Goal: Task Accomplishment & Management: Use online tool/utility

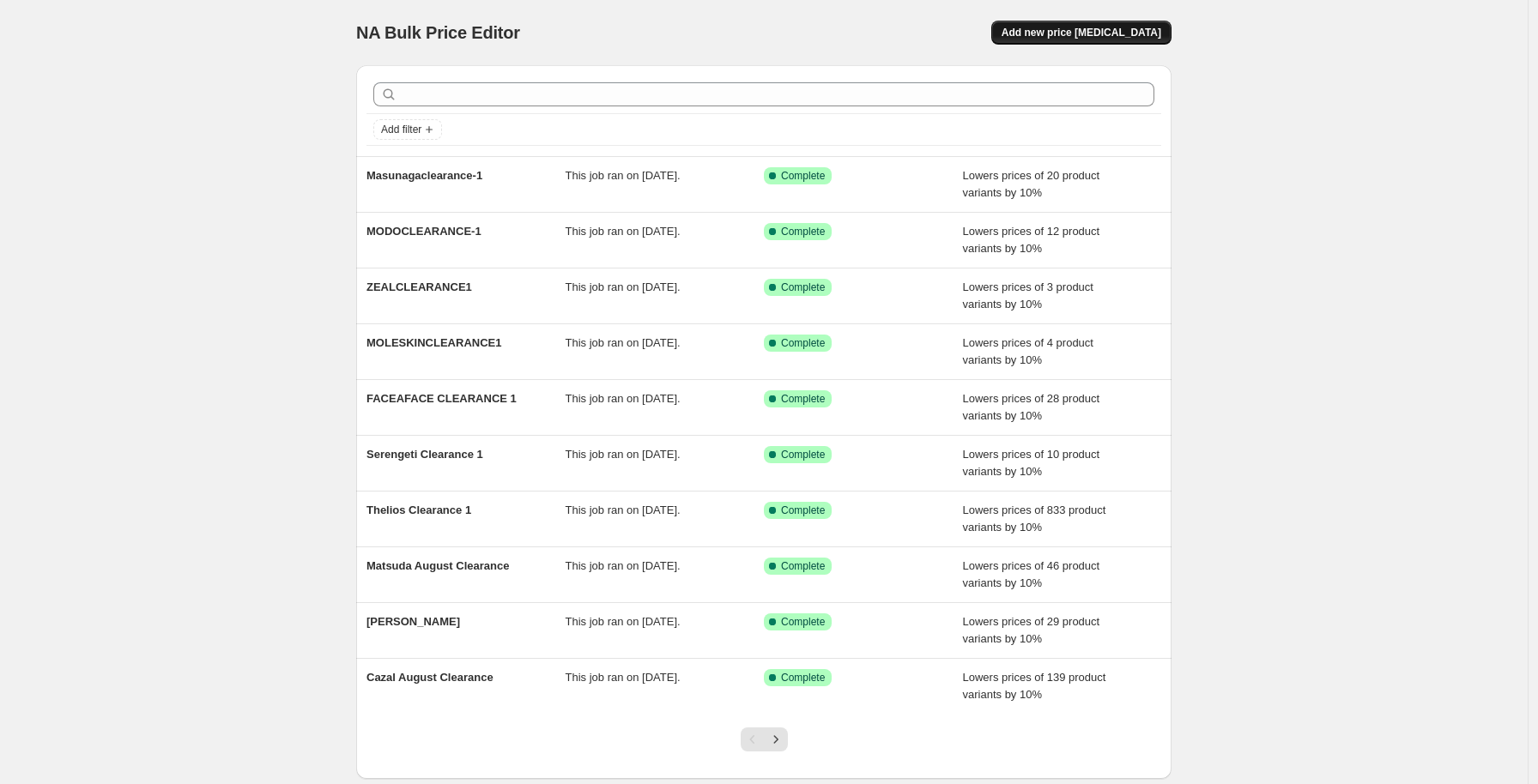
click at [1040, 33] on span "Add new price [MEDICAL_DATA]" at bounding box center [1081, 32] width 160 height 14
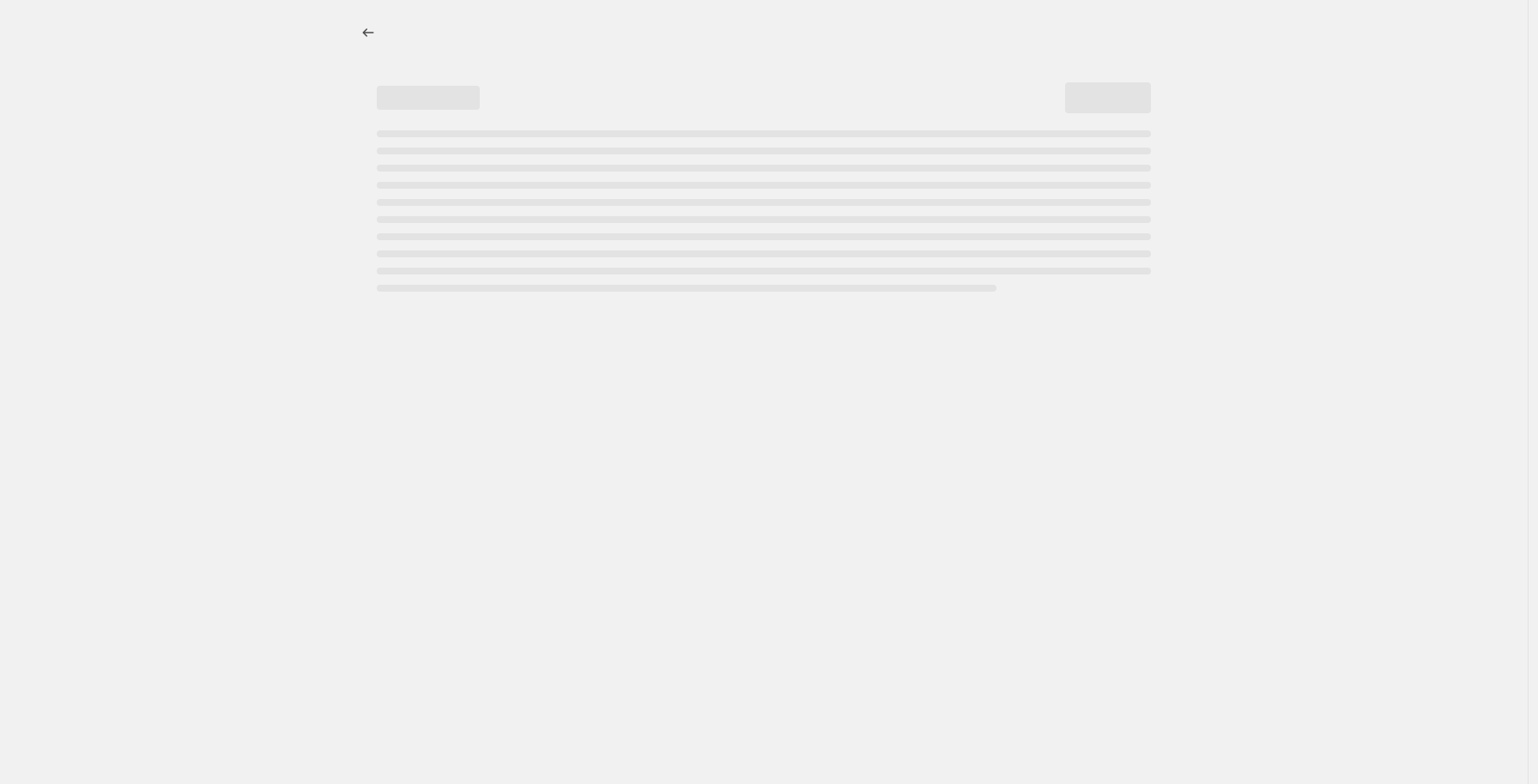
select select "percentage"
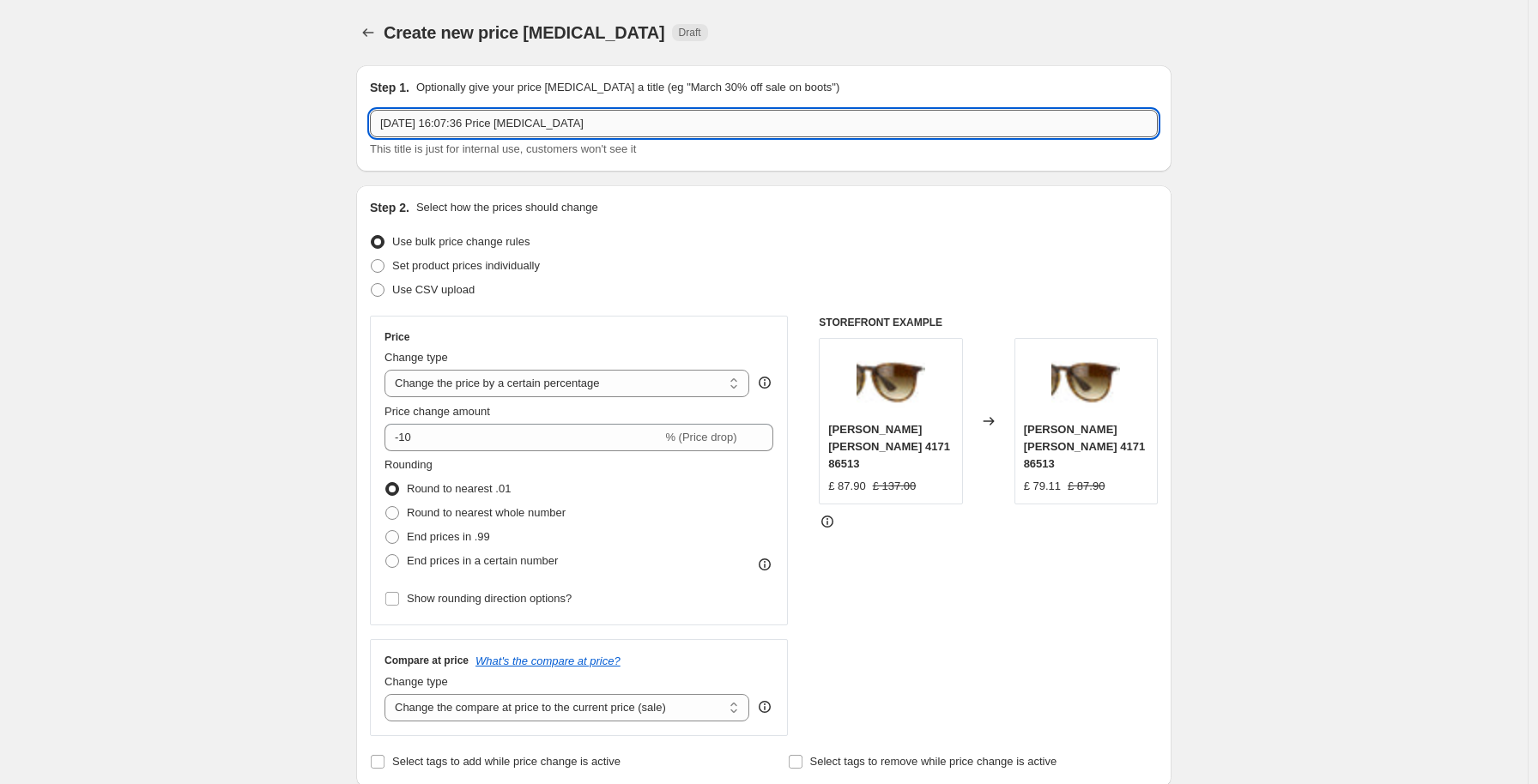
click at [480, 128] on input "14 Aug 2025, 16:07:36 Price change job" at bounding box center [764, 123] width 788 height 27
type input "Marcolin August Clearance 1"
click at [498, 505] on span "Round to nearest whole number" at bounding box center [486, 513] width 159 height 17
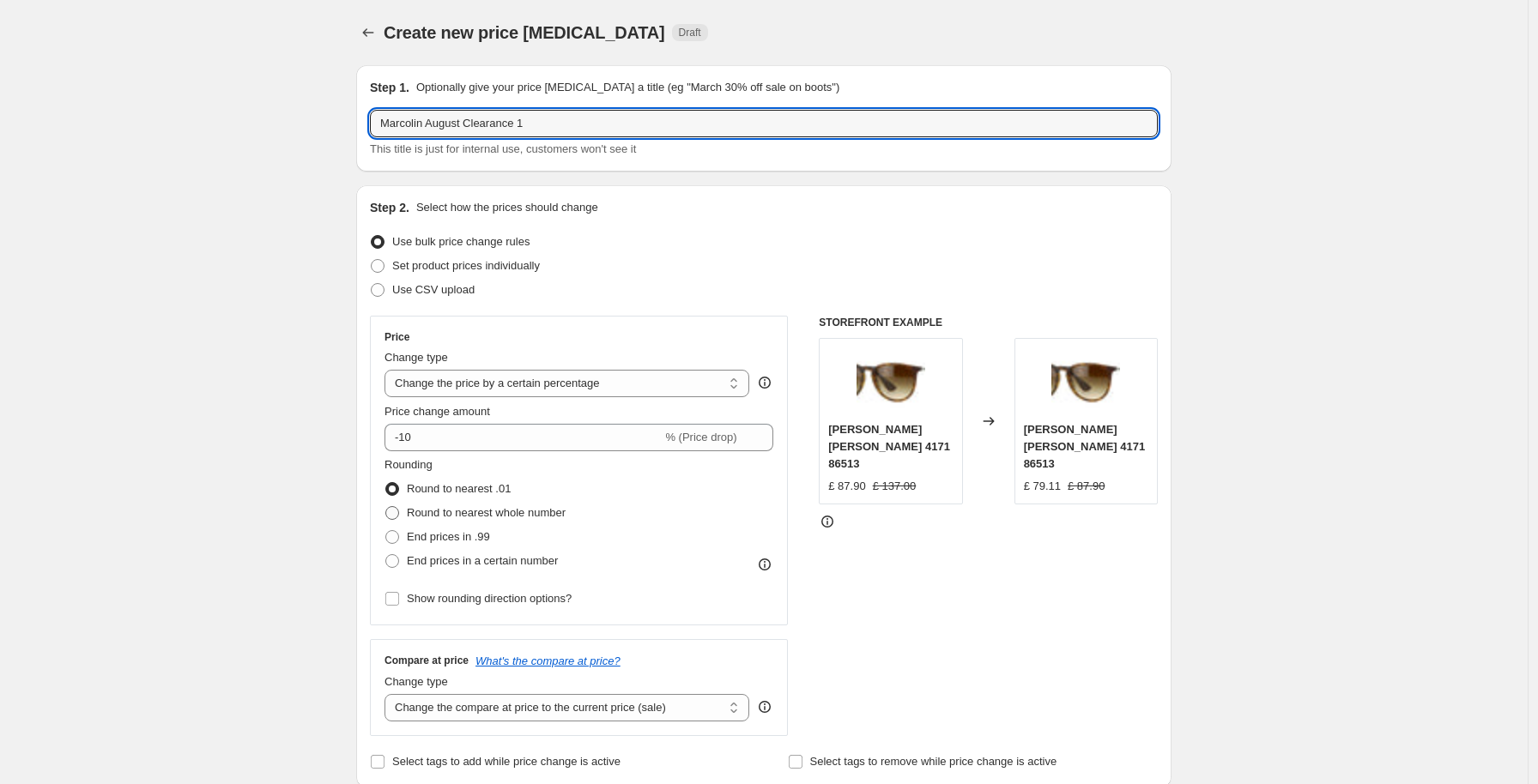
click at [386, 506] on input "Round to nearest whole number" at bounding box center [385, 506] width 1 height 1
radio input "true"
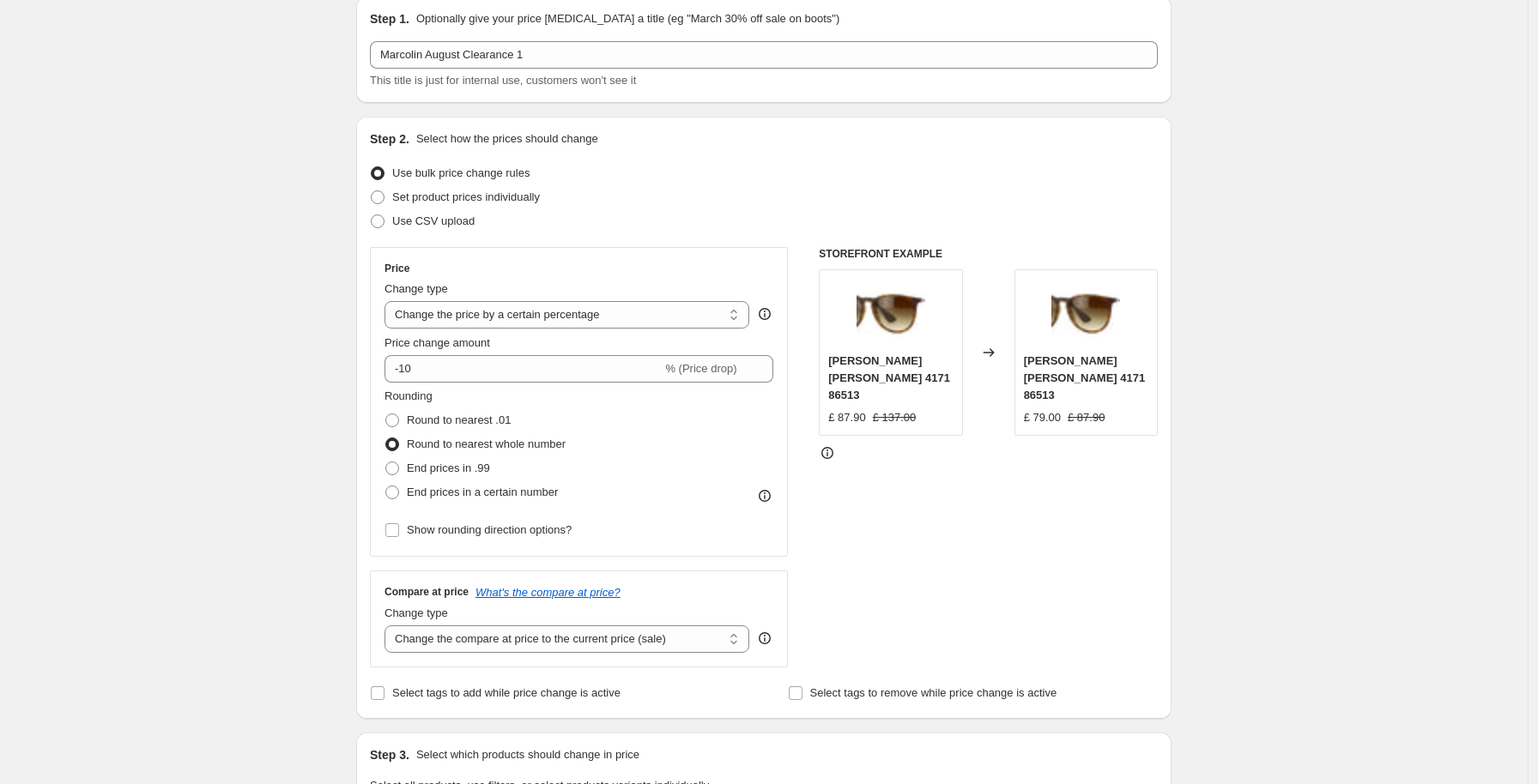
scroll to position [424, 0]
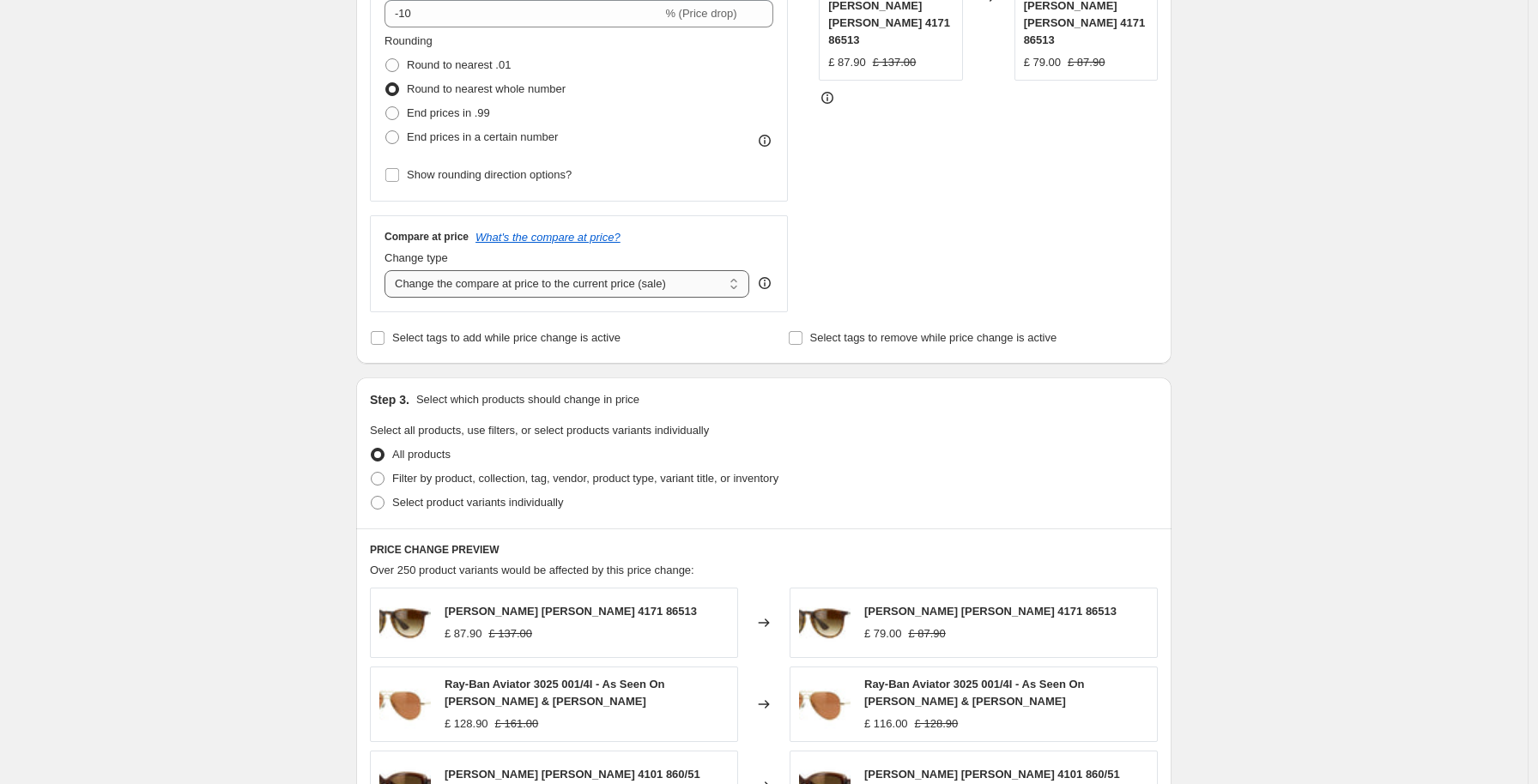
click at [667, 289] on select "Change the compare at price to the current price (sale) Change the compare at p…" at bounding box center [567, 284] width 365 height 27
select select "no_change"
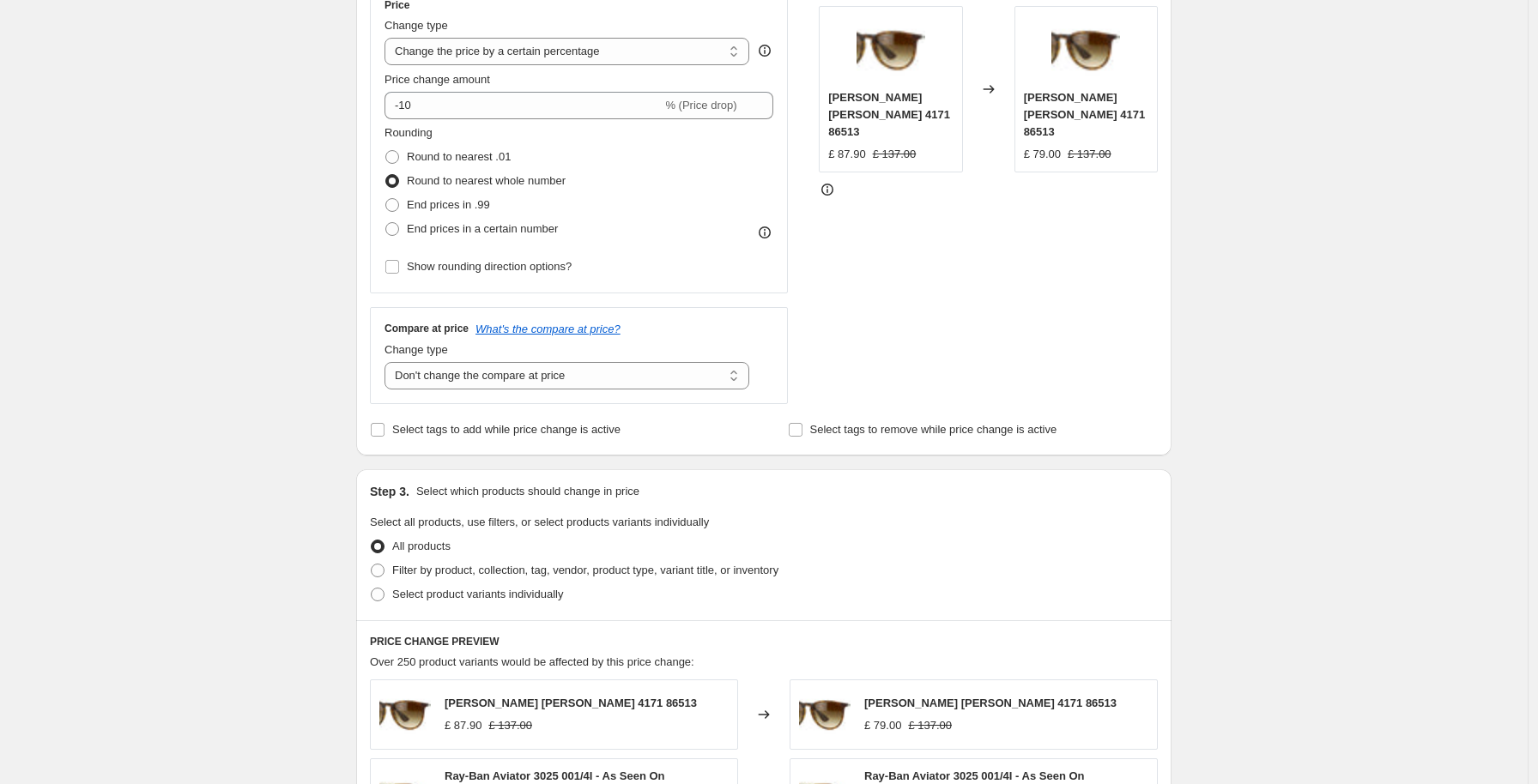
scroll to position [375, 0]
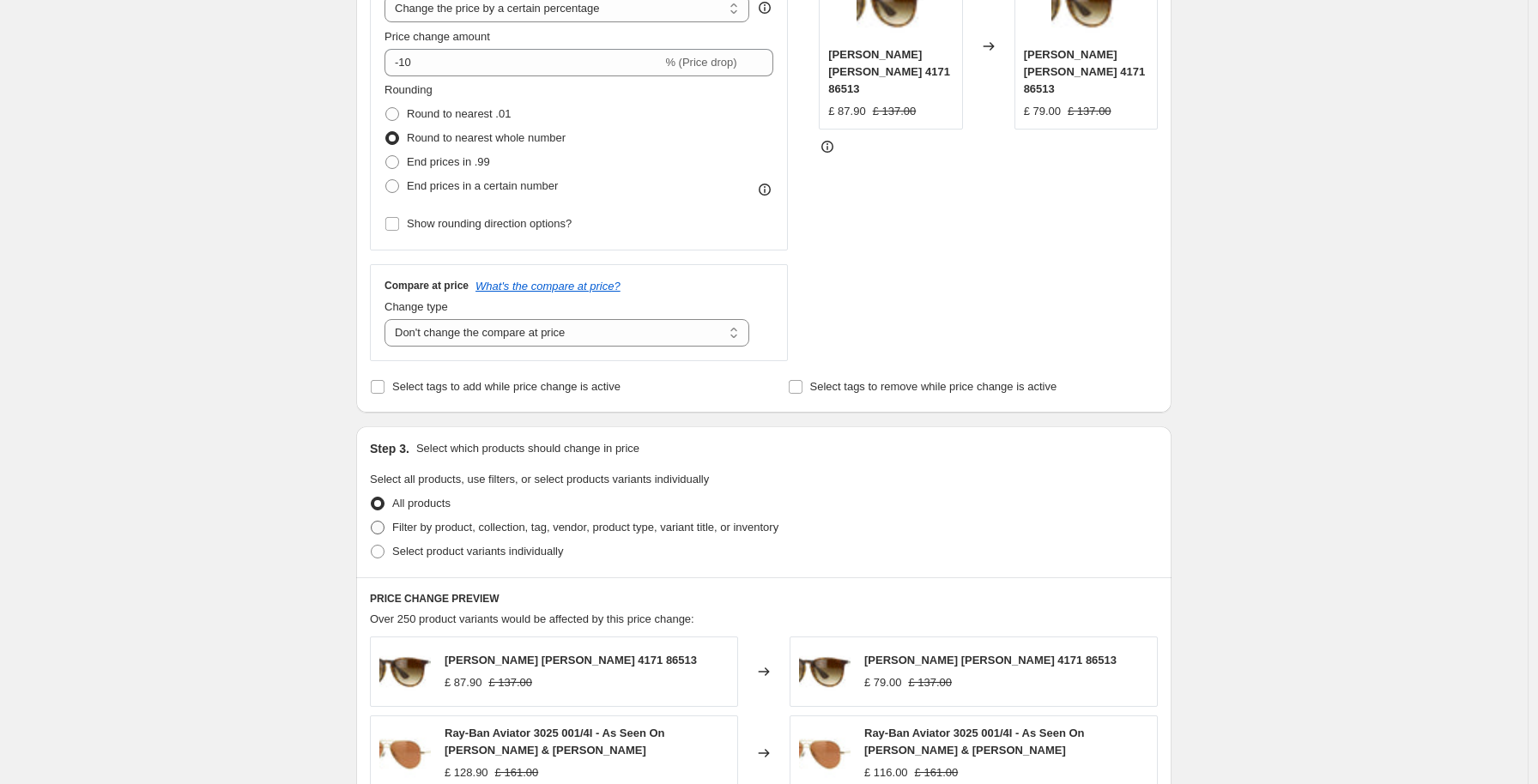
click at [469, 525] on span "Filter by product, collection, tag, vendor, product type, variant title, or inv…" at bounding box center [585, 527] width 386 height 13
click at [371, 522] on input "Filter by product, collection, tag, vendor, product type, variant title, or inv…" at bounding box center [370, 521] width 1 height 1
radio input "true"
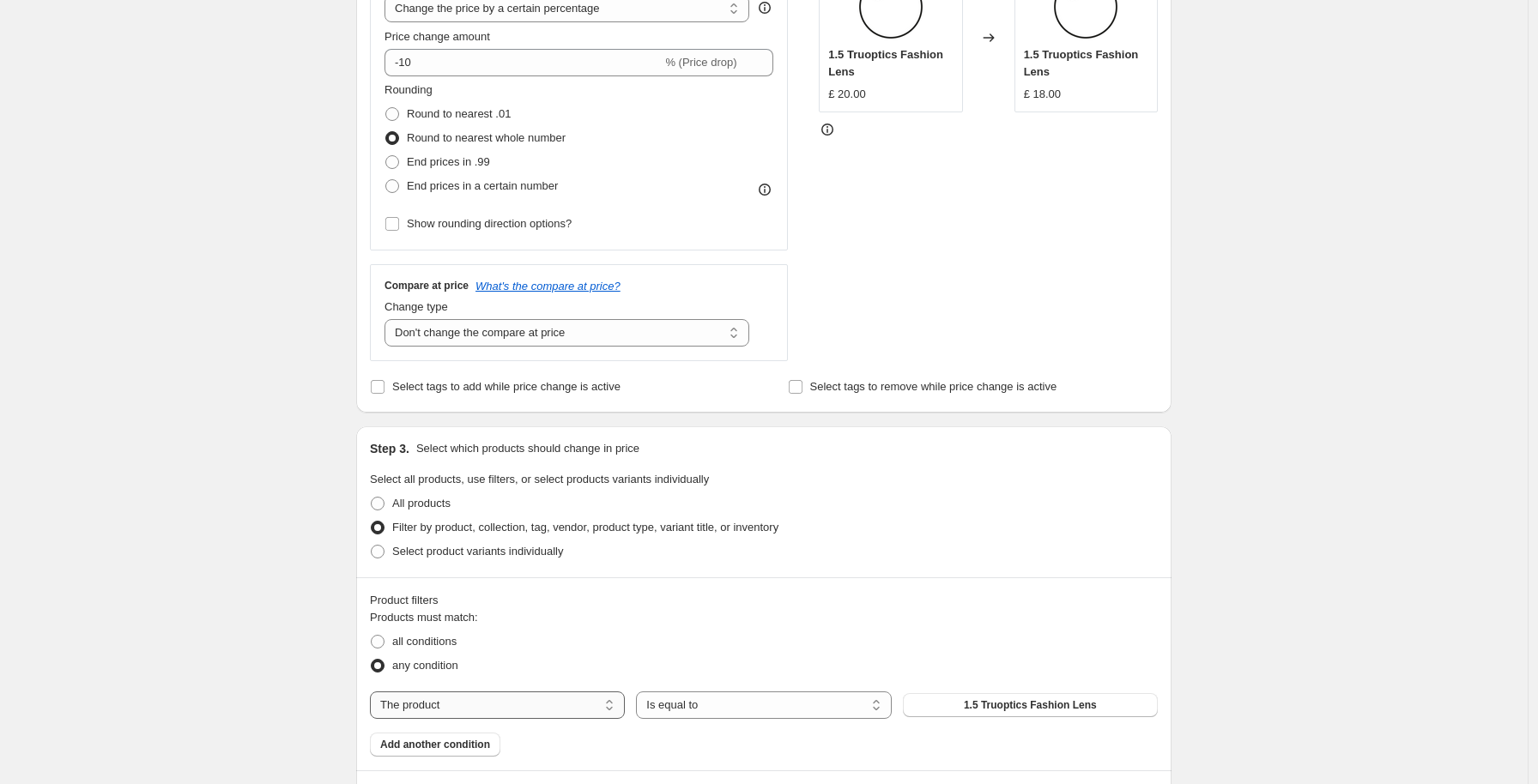
click at [491, 704] on select "The product The product's collection The product's tag The product's vendor The…" at bounding box center [497, 705] width 255 height 27
select select "tag"
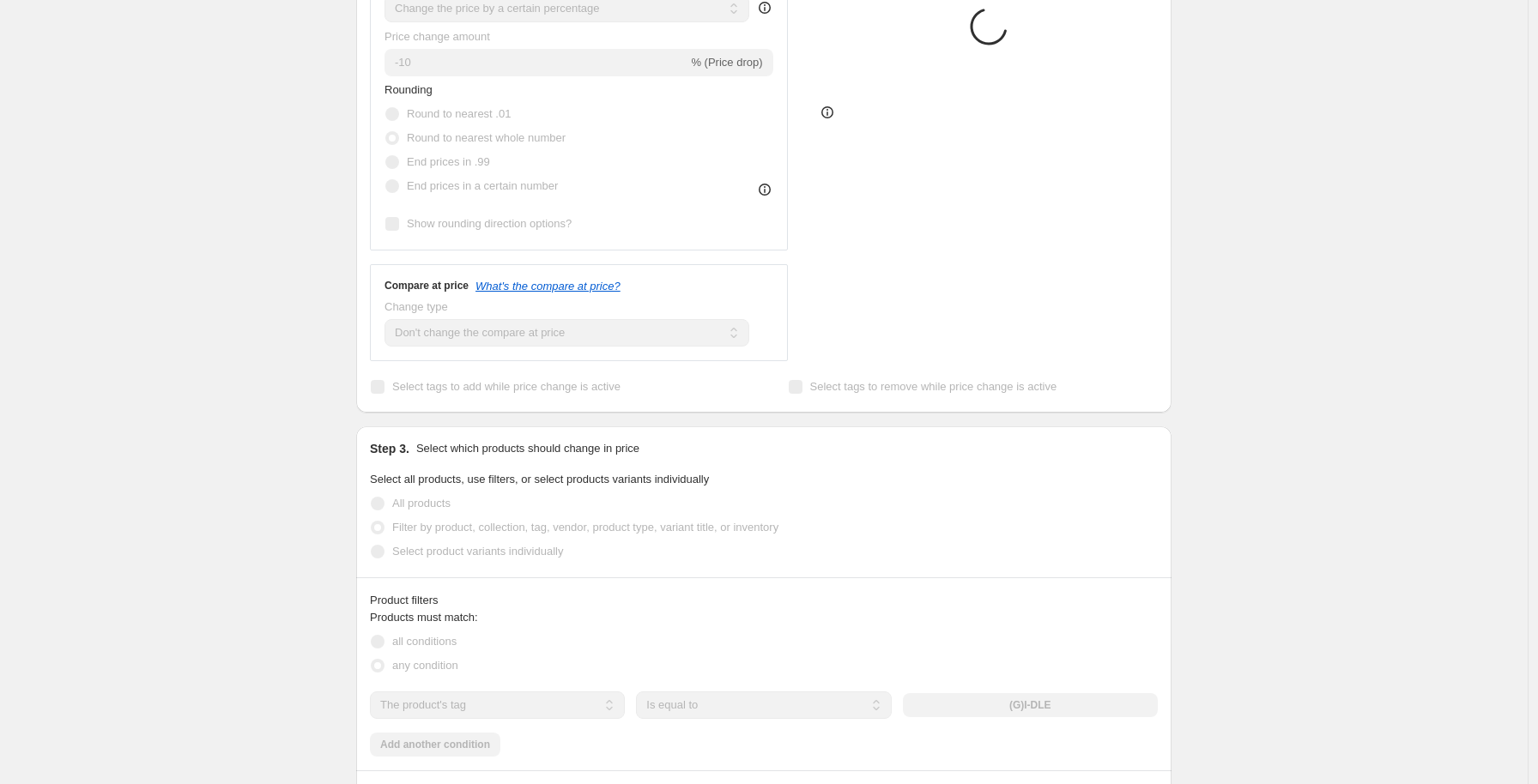
click at [1018, 704] on div "(G)I-DLE" at bounding box center [1030, 705] width 255 height 24
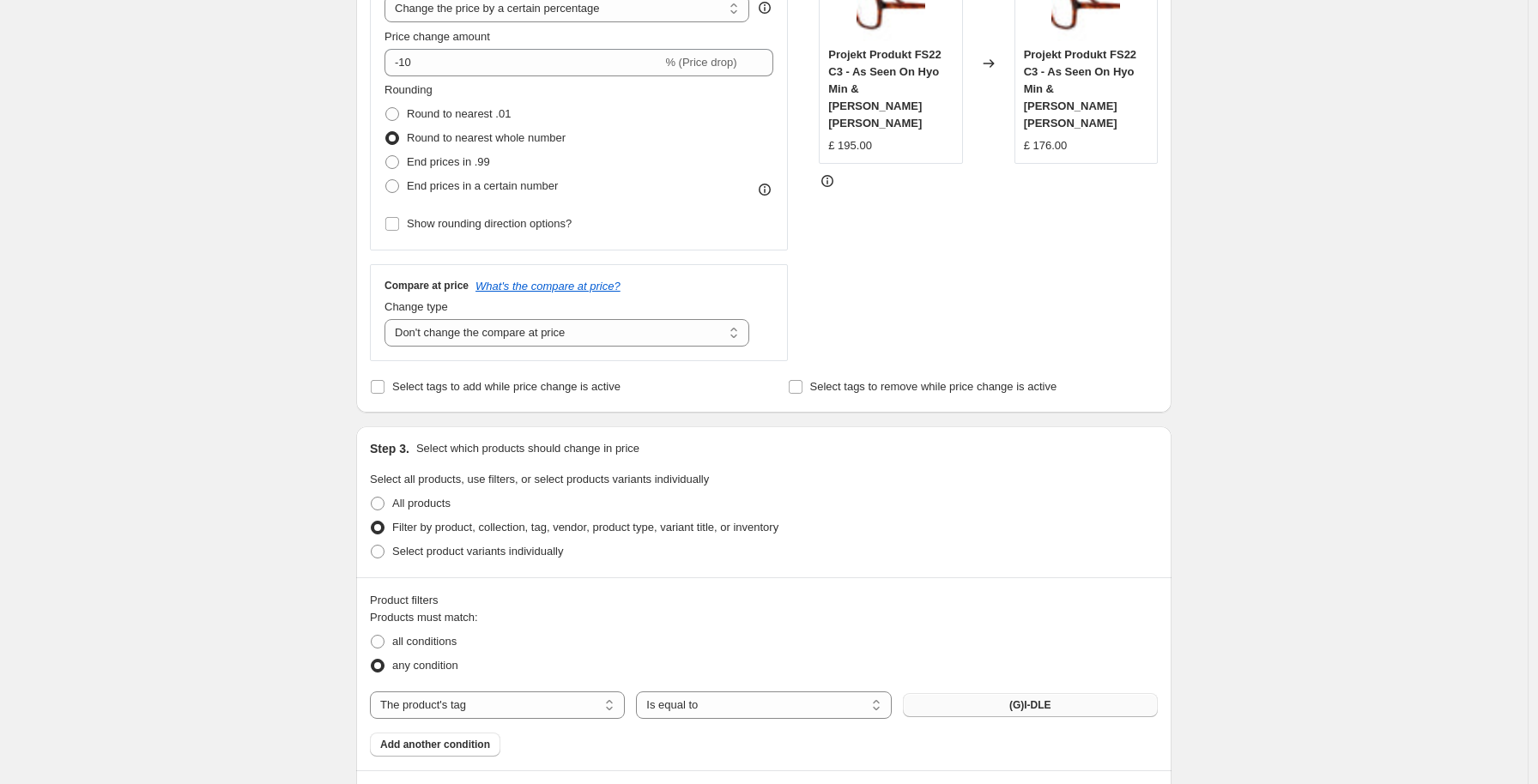
click at [1005, 709] on button "(G)I-DLE" at bounding box center [1030, 705] width 255 height 24
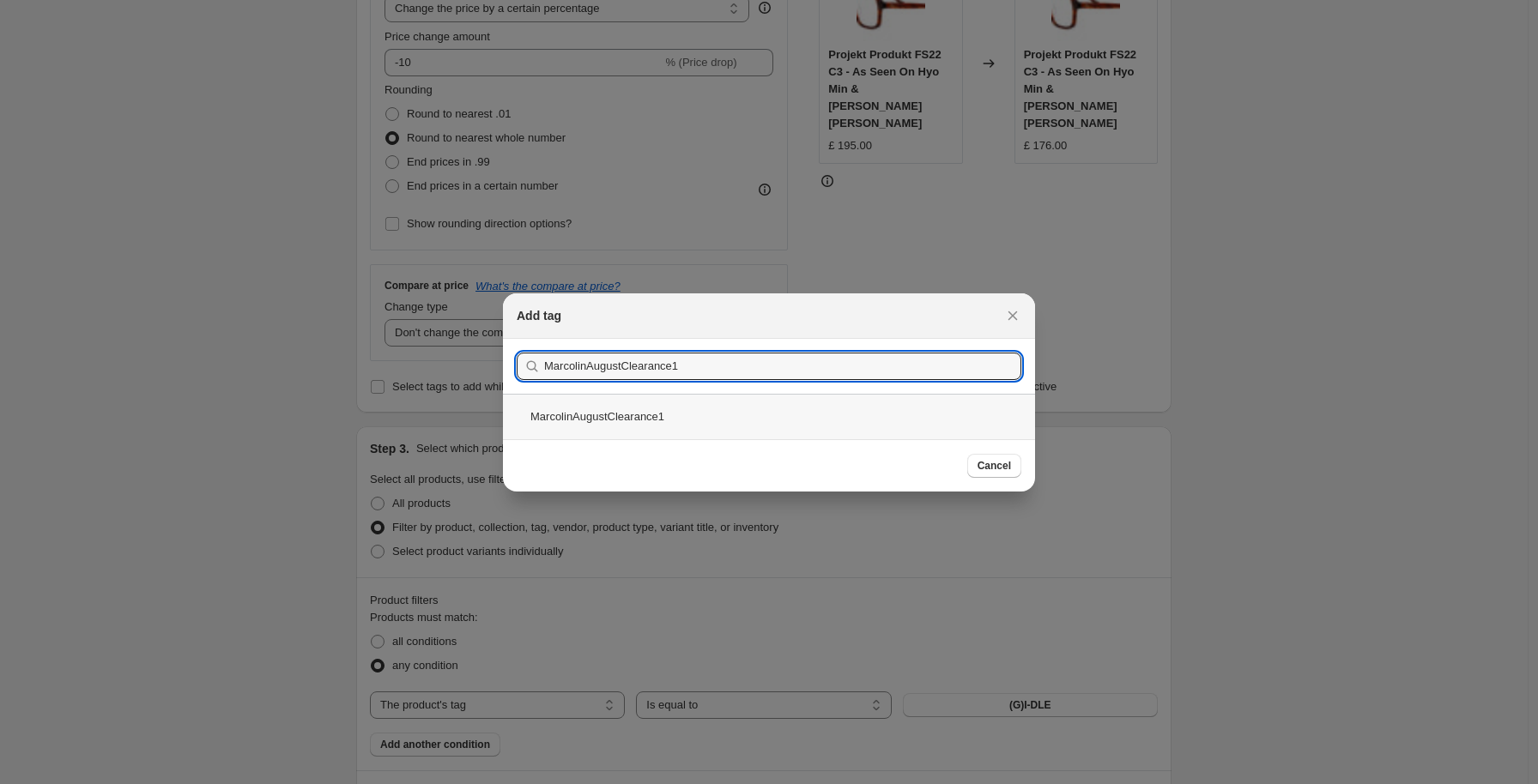
type input "MarcolinAugustClearance1"
click at [716, 430] on div "MarcolinAugustClearance1" at bounding box center [769, 416] width 532 height 45
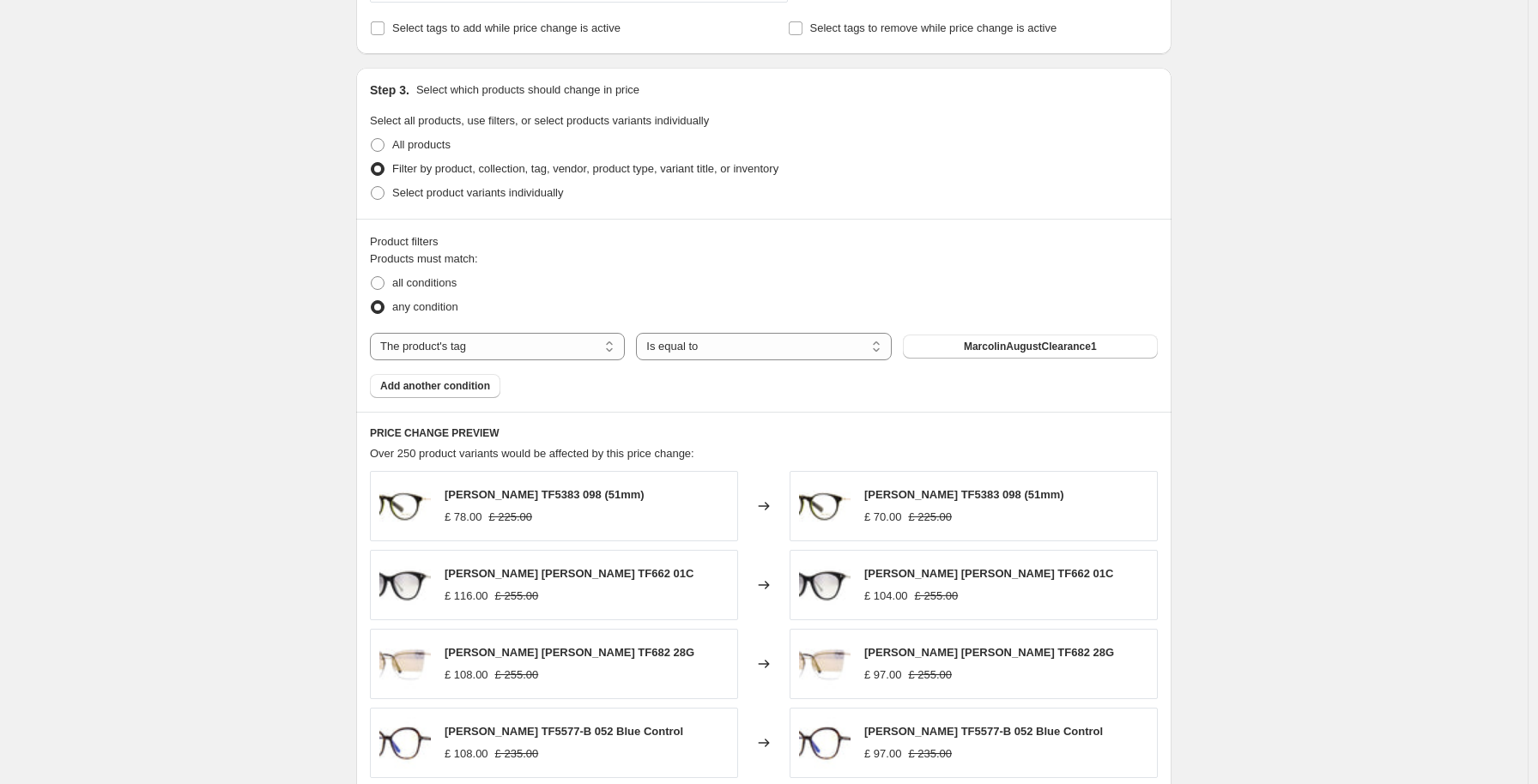
scroll to position [1220, 0]
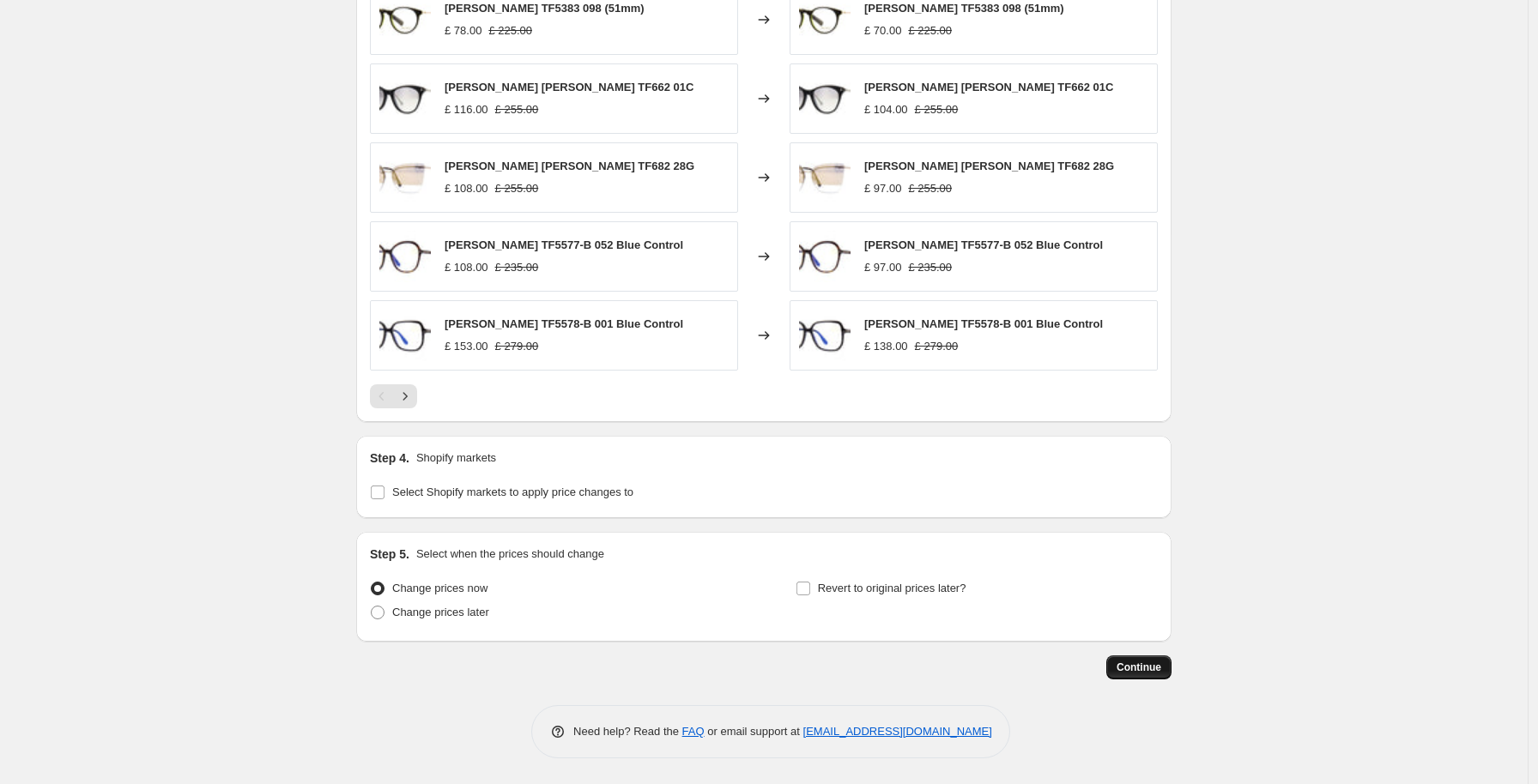
click at [1134, 662] on span "Continue" at bounding box center [1139, 667] width 44 height 14
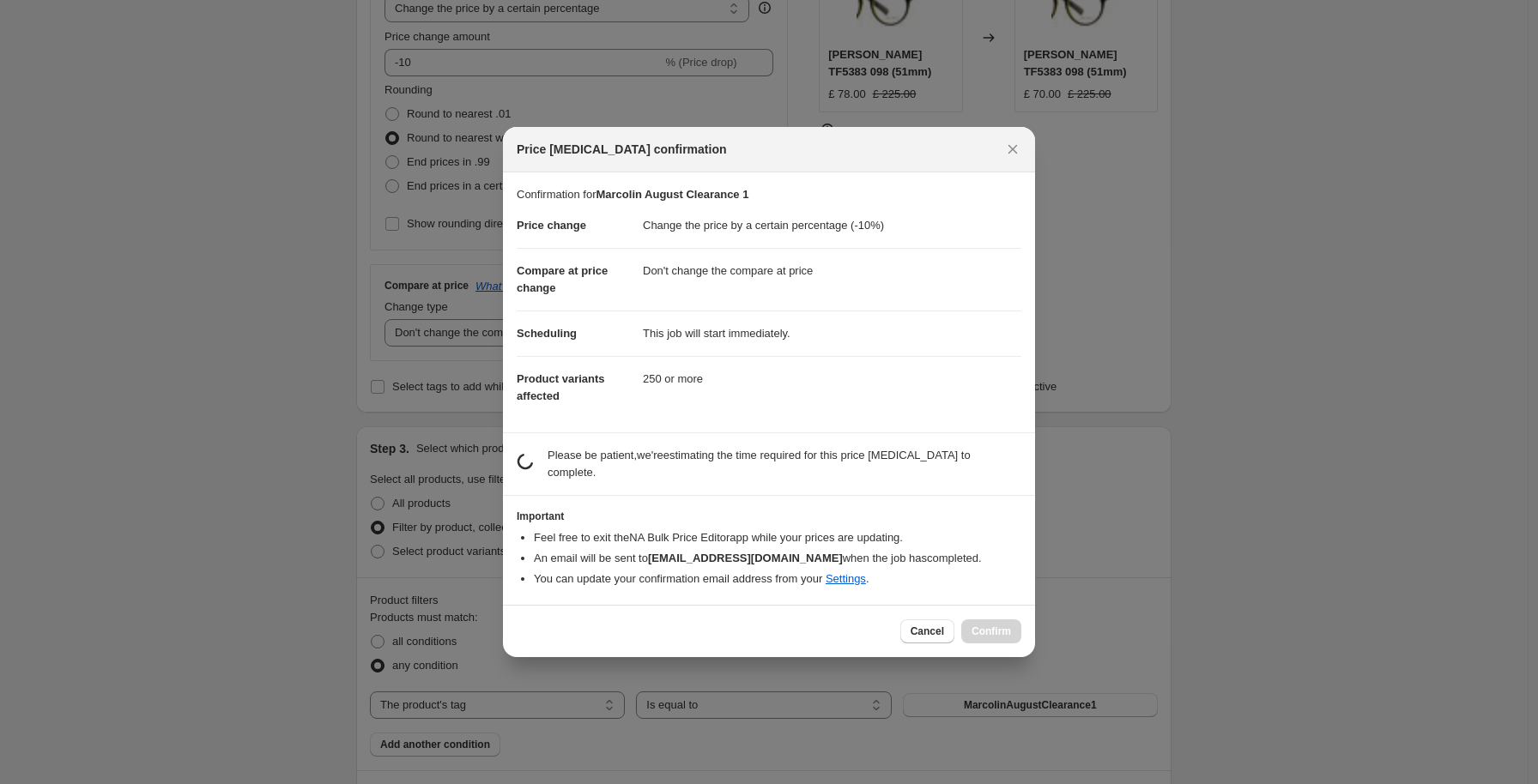
scroll to position [0, 0]
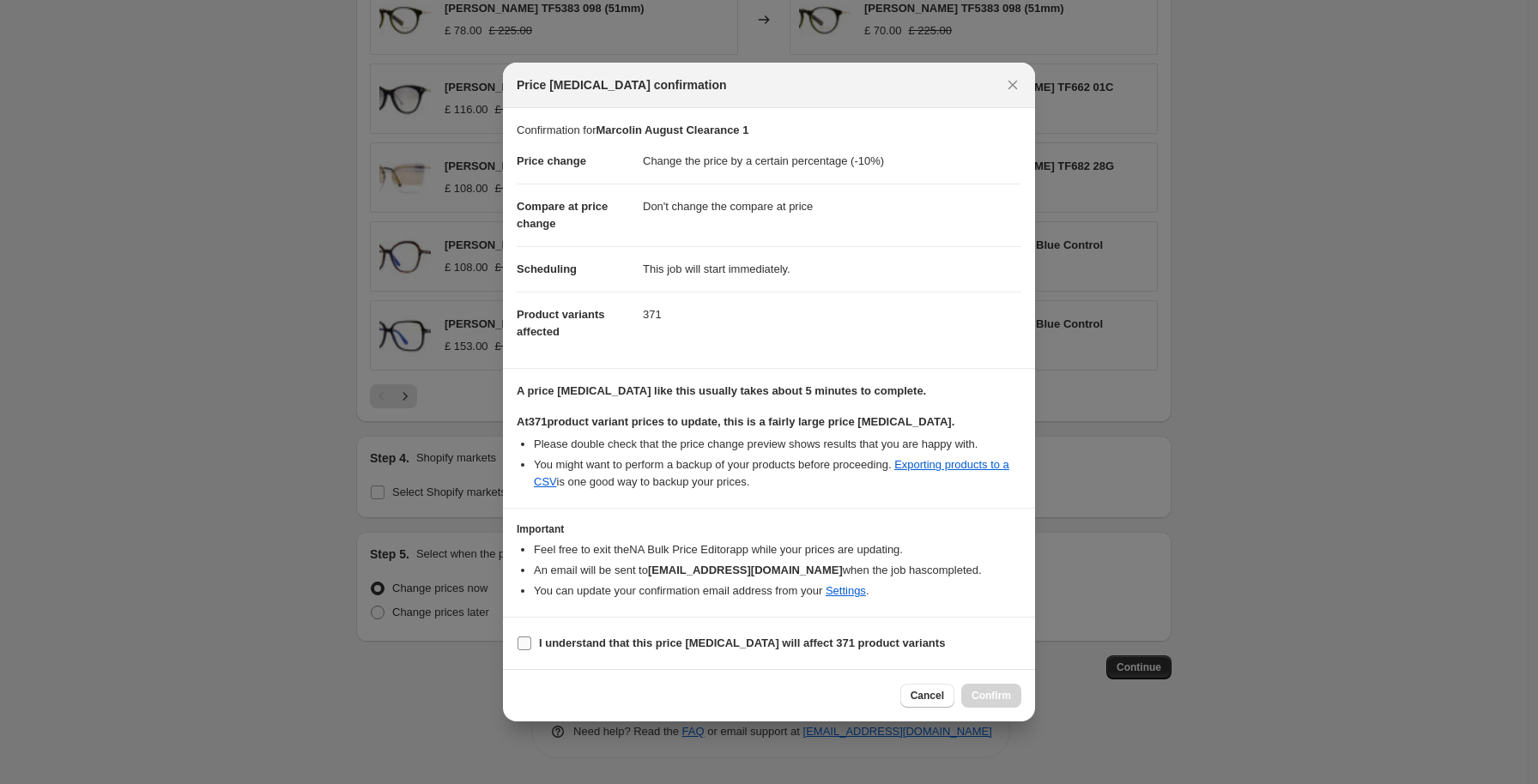
click at [539, 641] on b "I understand that this price change job will affect 371 product variants" at bounding box center [742, 642] width 406 height 13
click at [531, 641] on input "I understand that this price change job will affect 371 product variants" at bounding box center [524, 642] width 14 height 14
checkbox input "true"
click at [1009, 696] on span "Confirm" at bounding box center [991, 695] width 39 height 14
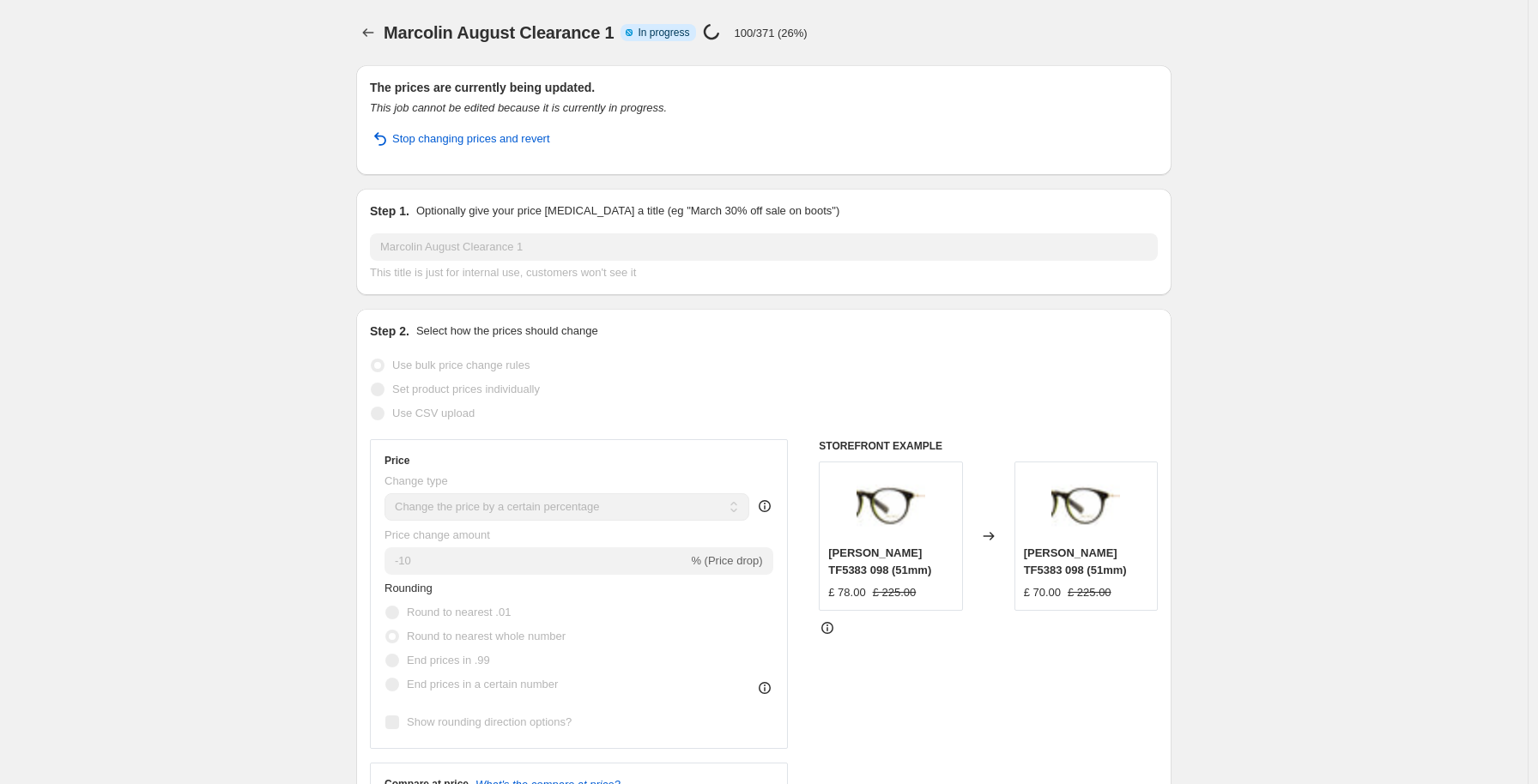
select select "percentage"
select select "no_change"
select select "tag"
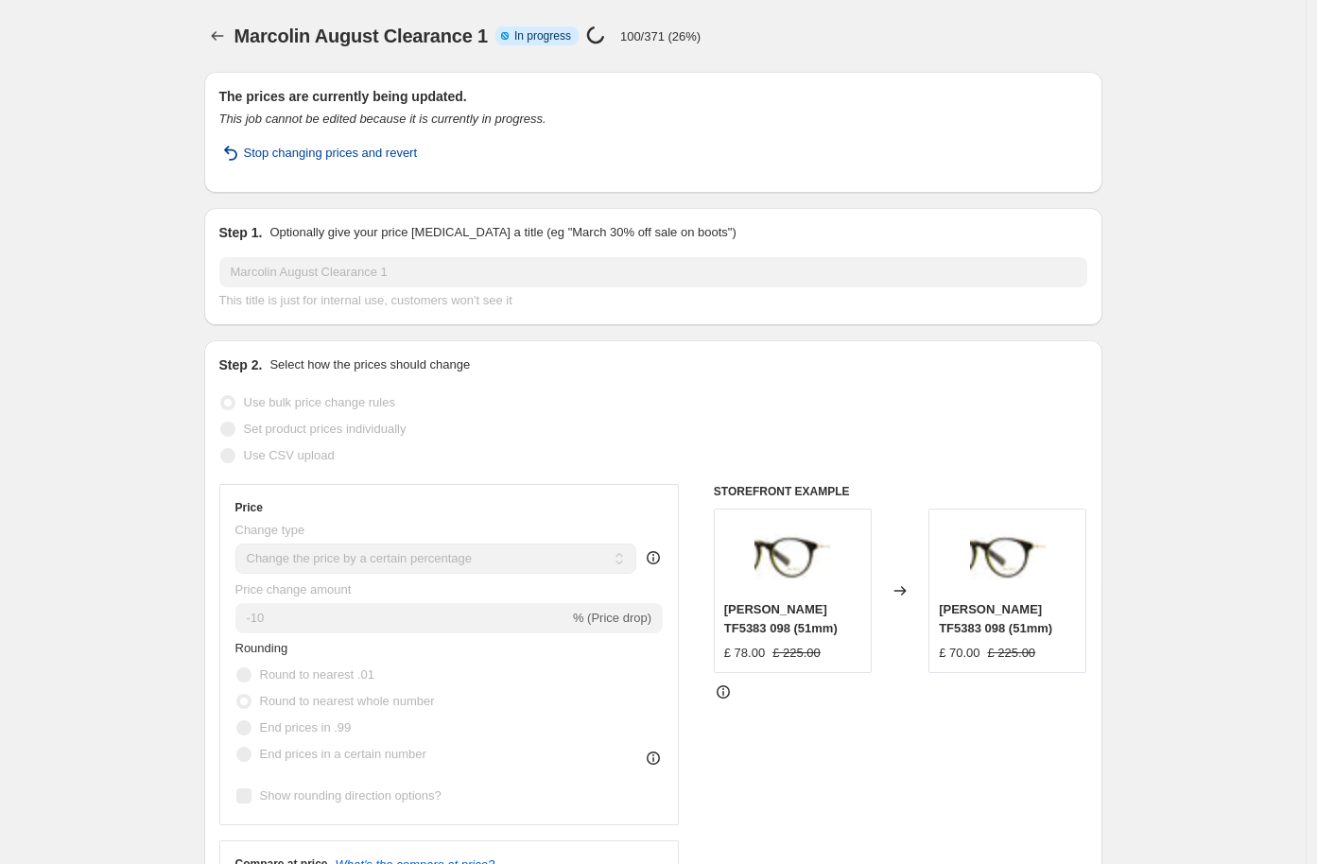
click at [371, 150] on span "Stop changing prices and revert" at bounding box center [331, 153] width 174 height 19
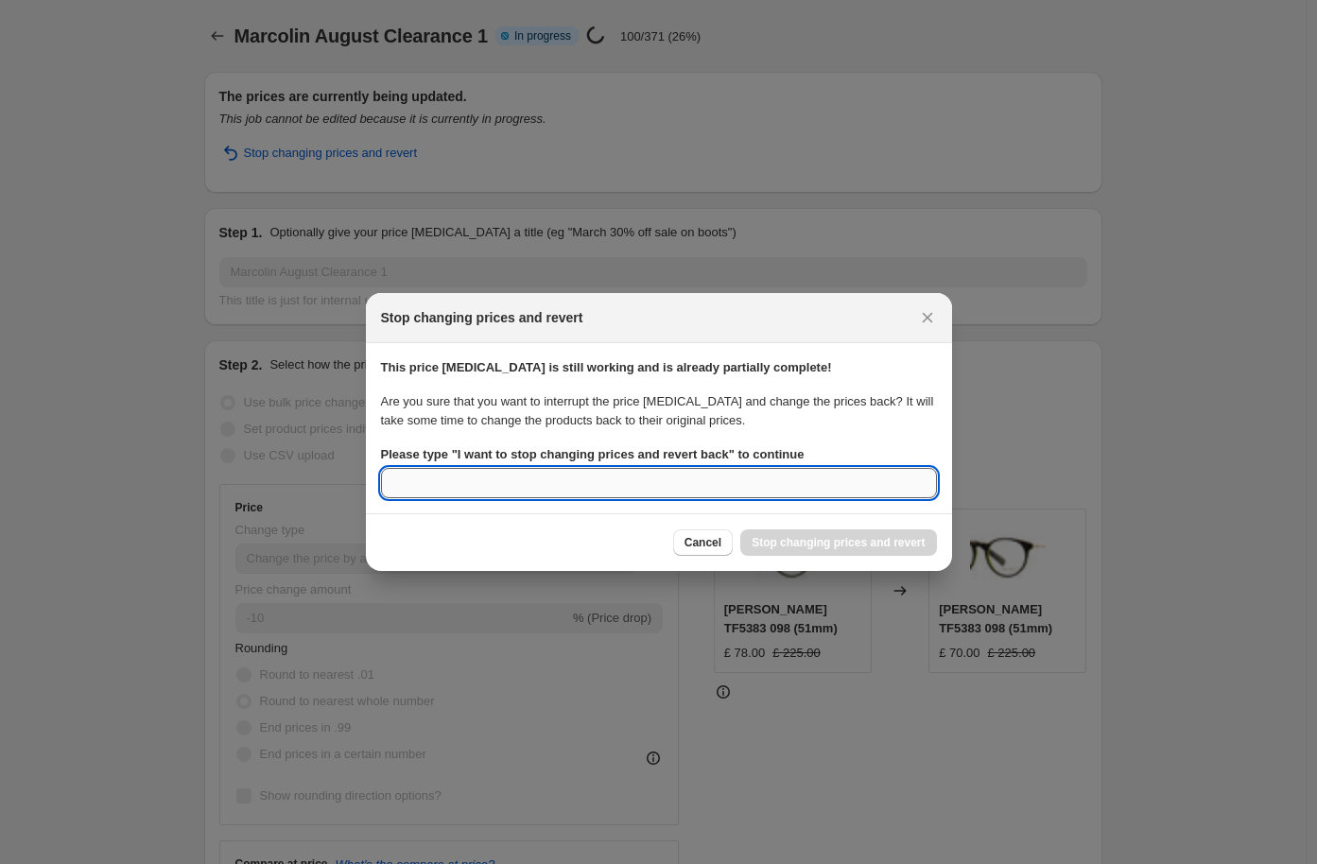
click at [581, 468] on input "Please type " I want to stop changing prices and revert back " to continue" at bounding box center [659, 483] width 556 height 30
click at [595, 450] on b "Please type " I want to stop changing prices and revert back " to continue" at bounding box center [592, 454] width 423 height 14
click at [595, 468] on input "Please type " I want to stop changing prices and revert back " to continue" at bounding box center [659, 483] width 556 height 30
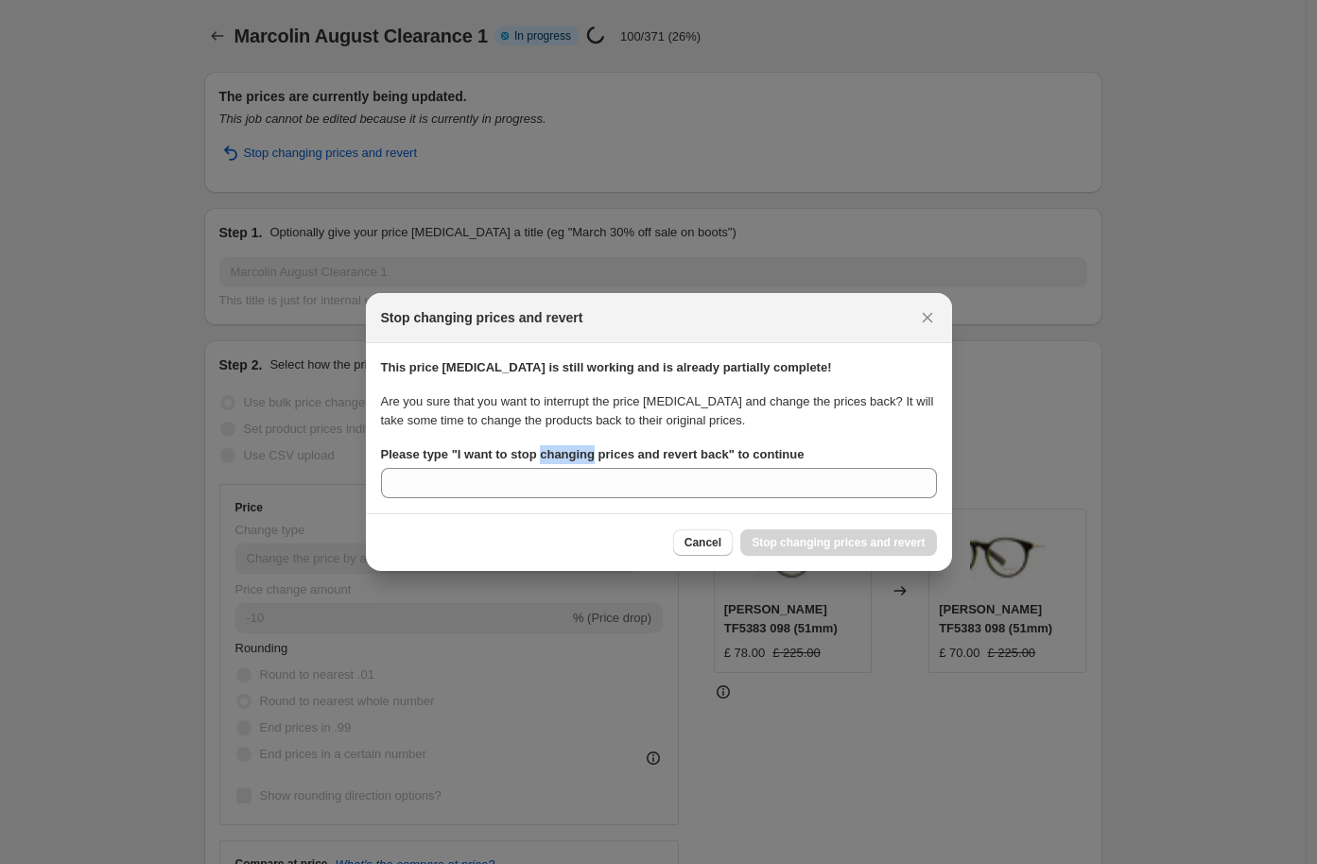
click at [595, 450] on b "Please type " I want to stop changing prices and revert back " to continue" at bounding box center [592, 454] width 423 height 14
click at [595, 468] on input "Please type " I want to stop changing prices and revert back " to continue" at bounding box center [659, 483] width 556 height 30
drag, startPoint x: 742, startPoint y: 452, endPoint x: 461, endPoint y: 458, distance: 280.8
click at [461, 458] on b "Please type " I want to stop changing prices and revert back " to continue" at bounding box center [592, 454] width 423 height 14
copy b "I want to stop changing prices and revert back"
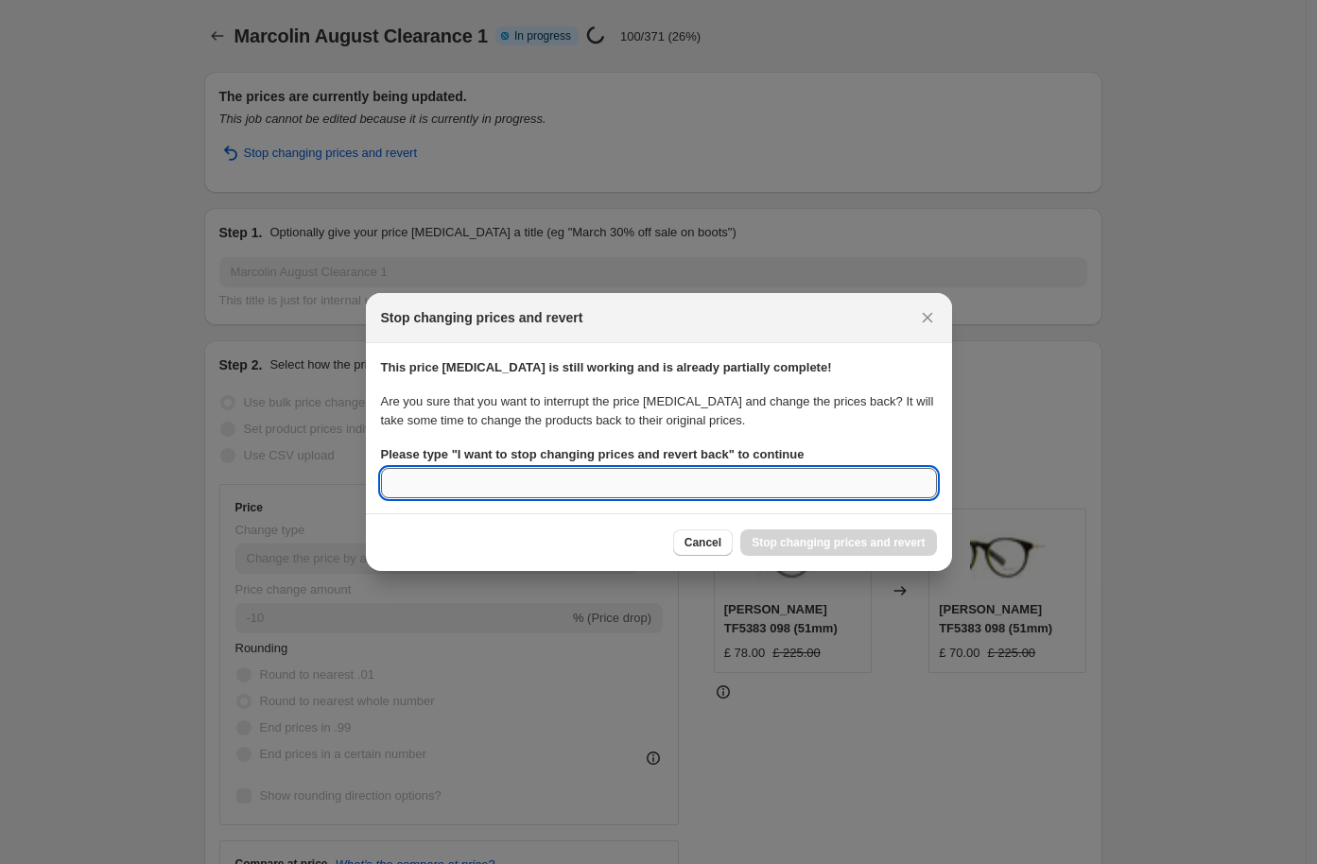
click at [459, 469] on input "Please type " I want to stop changing prices and revert back " to continue" at bounding box center [659, 483] width 556 height 30
paste input "I want to stop changing prices and revert back"
type input "I want to stop changing prices and revert back"
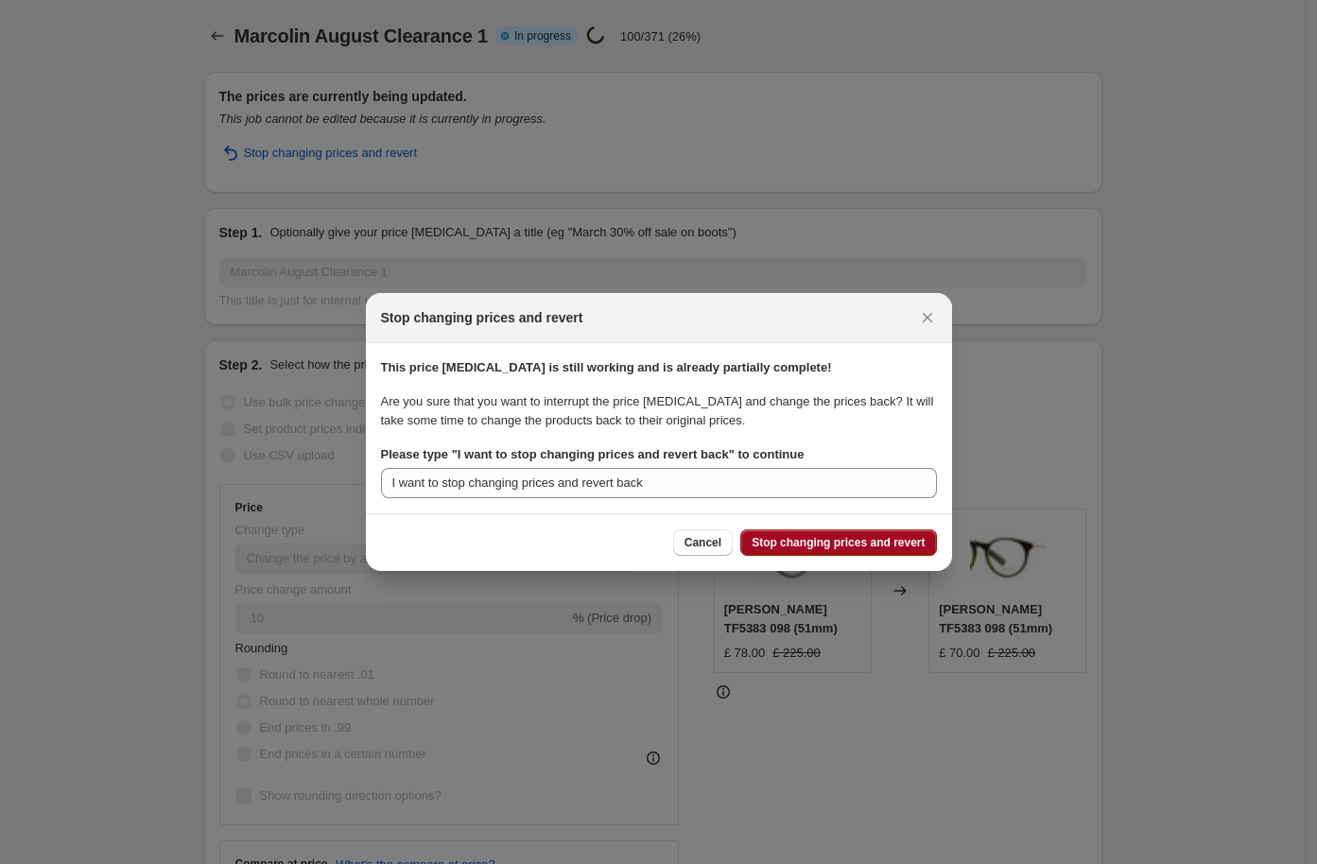
click at [786, 546] on span "Stop changing prices and revert" at bounding box center [837, 542] width 173 height 15
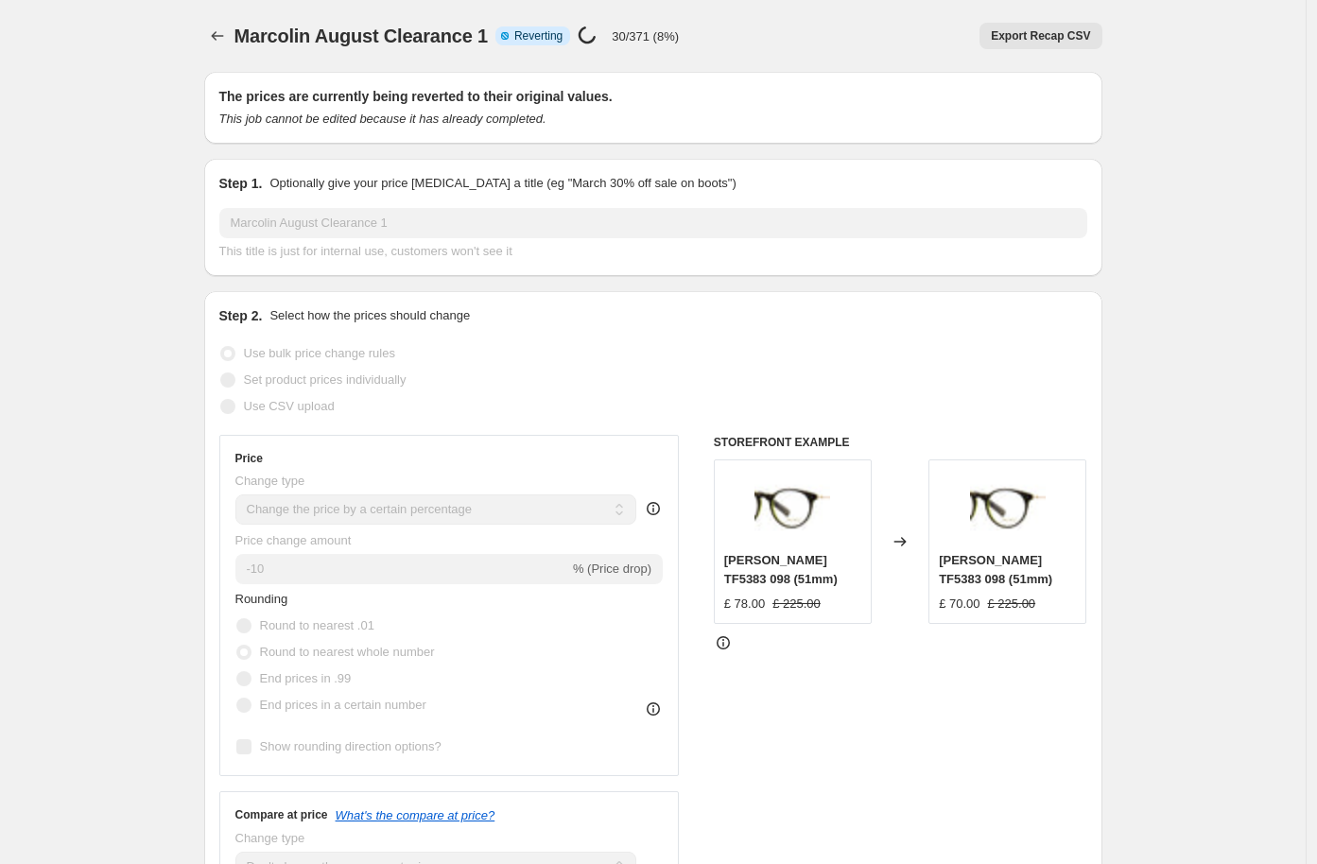
scroll to position [1, 0]
